Goal: Information Seeking & Learning: Learn about a topic

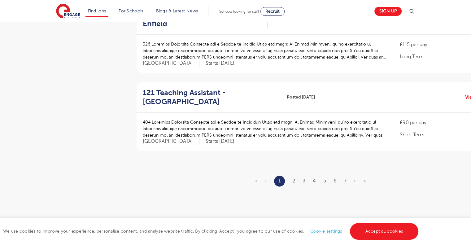
scroll to position [714, 0]
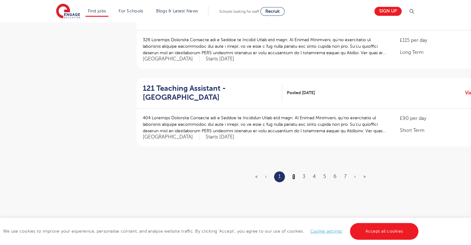
click at [294, 174] on link "2" at bounding box center [293, 177] width 3 height 6
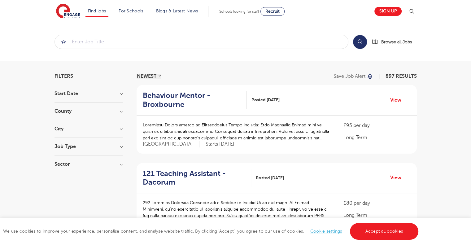
click at [67, 112] on h3 "County" at bounding box center [88, 111] width 68 height 5
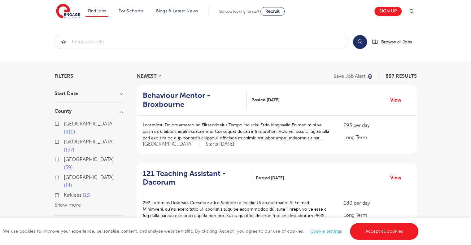
click at [68, 202] on button "Show more" at bounding box center [67, 205] width 26 height 6
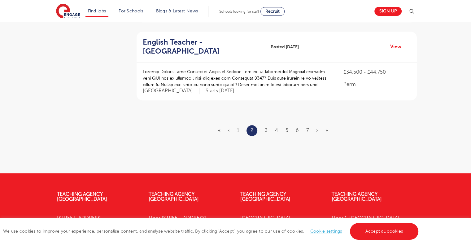
scroll to position [755, 0]
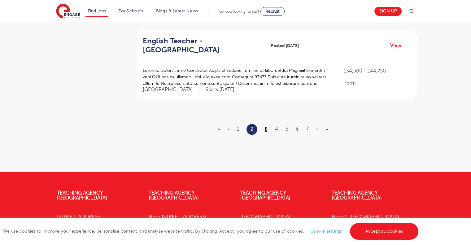
click at [266, 126] on link "3" at bounding box center [266, 129] width 3 height 6
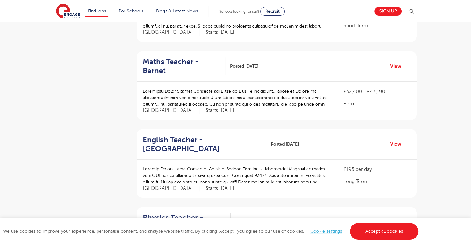
scroll to position [569, 0]
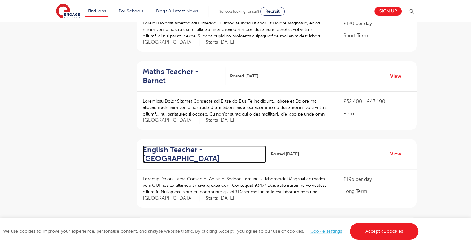
click at [177, 145] on h2 "English Teacher - Hillingdon" at bounding box center [202, 154] width 118 height 18
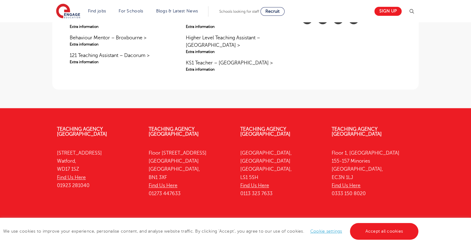
scroll to position [577, 0]
